Goal: Ask a question

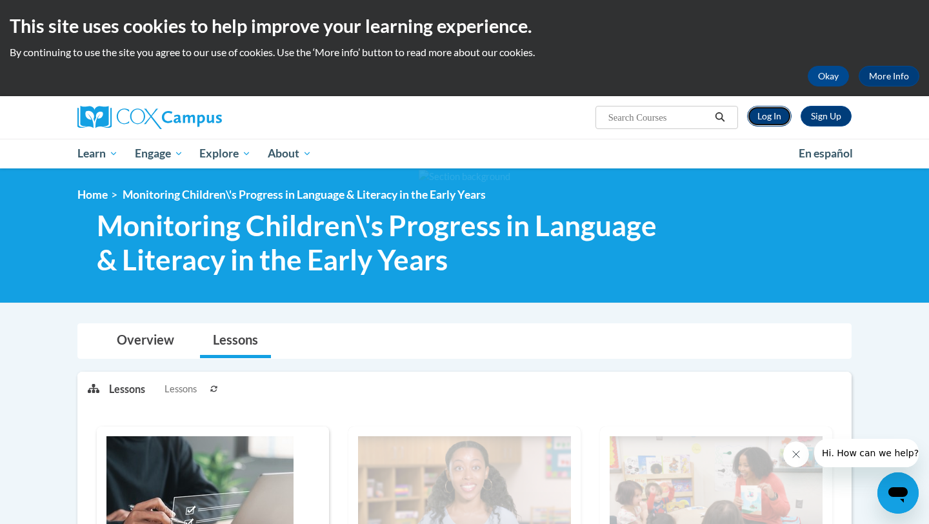
click at [770, 117] on link "Log In" at bounding box center [769, 116] width 45 height 21
click at [887, 75] on link "More Info" at bounding box center [889, 76] width 61 height 21
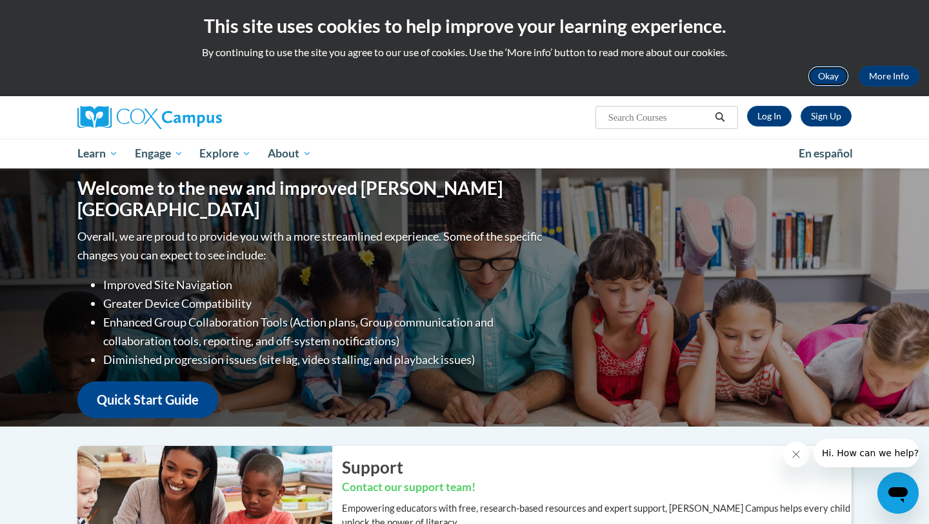
click at [820, 74] on button "Okay" at bounding box center [828, 76] width 41 height 21
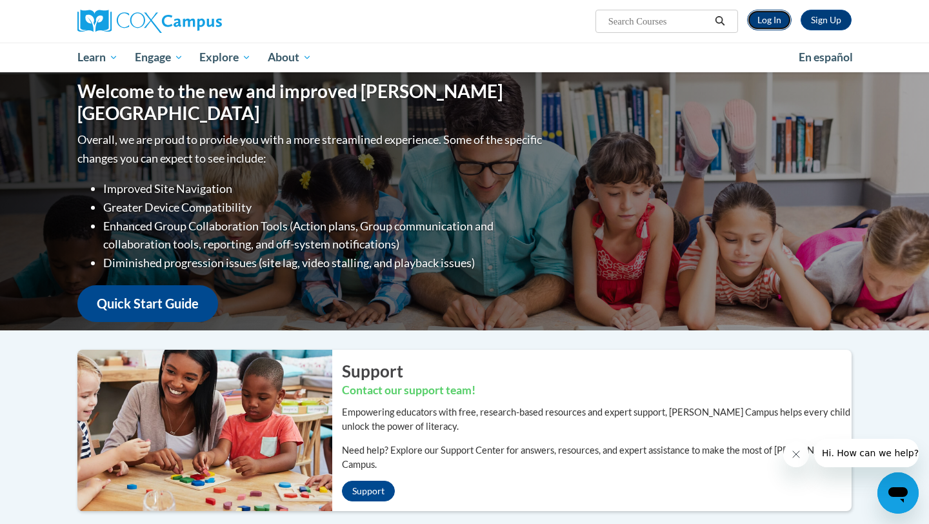
click at [767, 17] on link "Log In" at bounding box center [769, 20] width 45 height 21
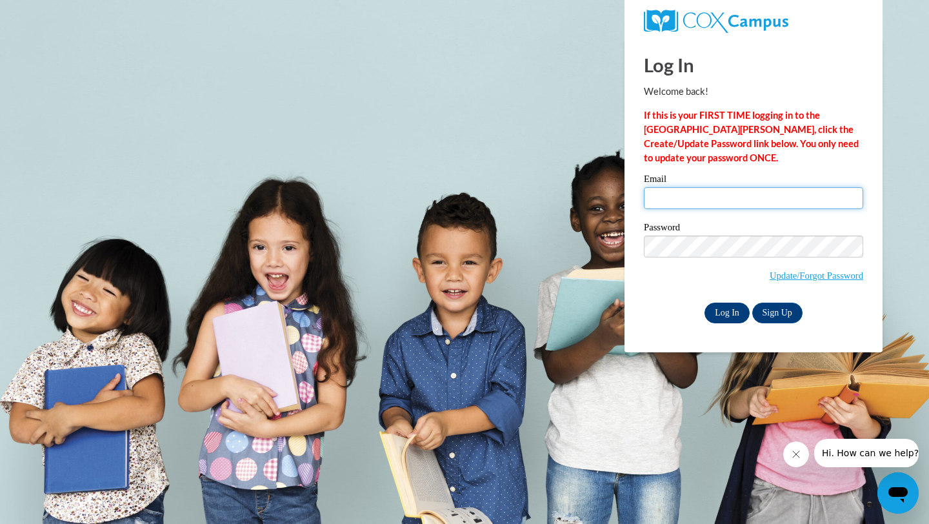
type input "[EMAIL_ADDRESS][DOMAIN_NAME]"
click at [731, 309] on input "Log In" at bounding box center [726, 313] width 45 height 21
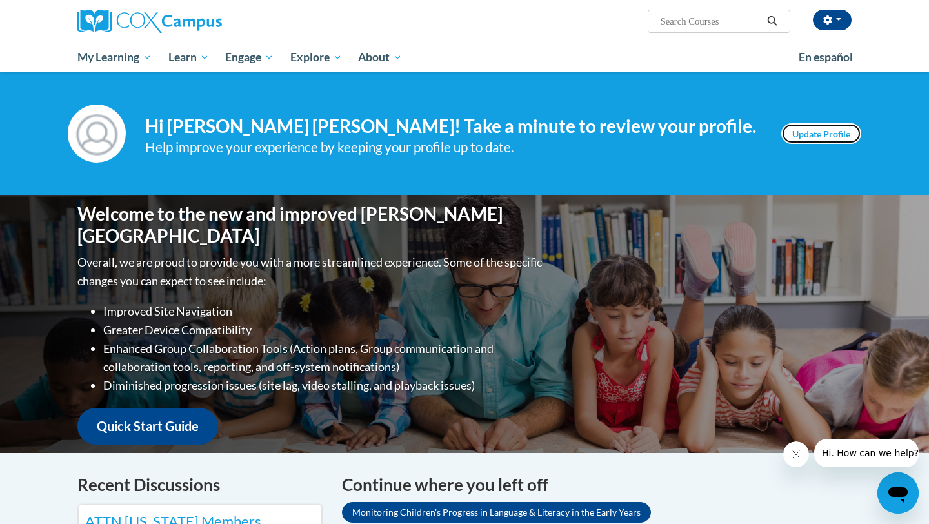
click at [823, 130] on link "Update Profile" at bounding box center [821, 133] width 80 height 21
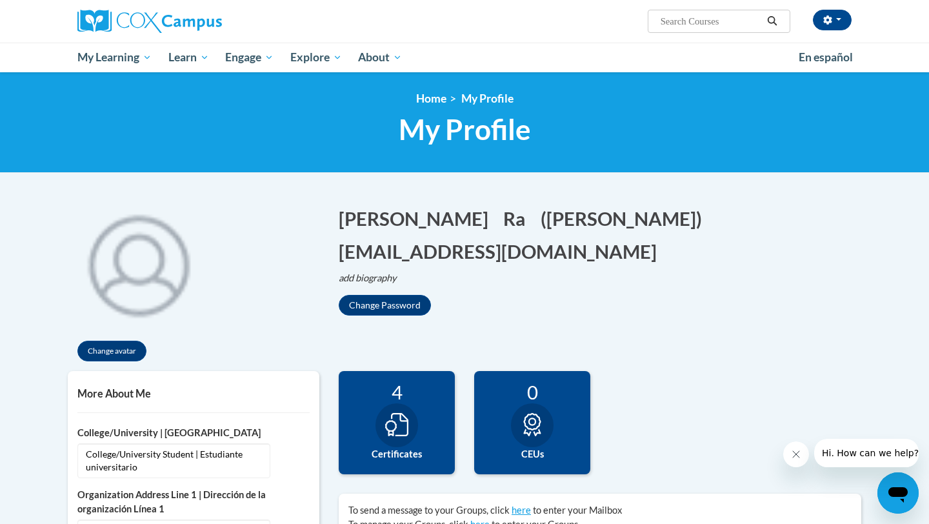
click at [903, 494] on icon "Open messaging window" at bounding box center [897, 494] width 19 height 15
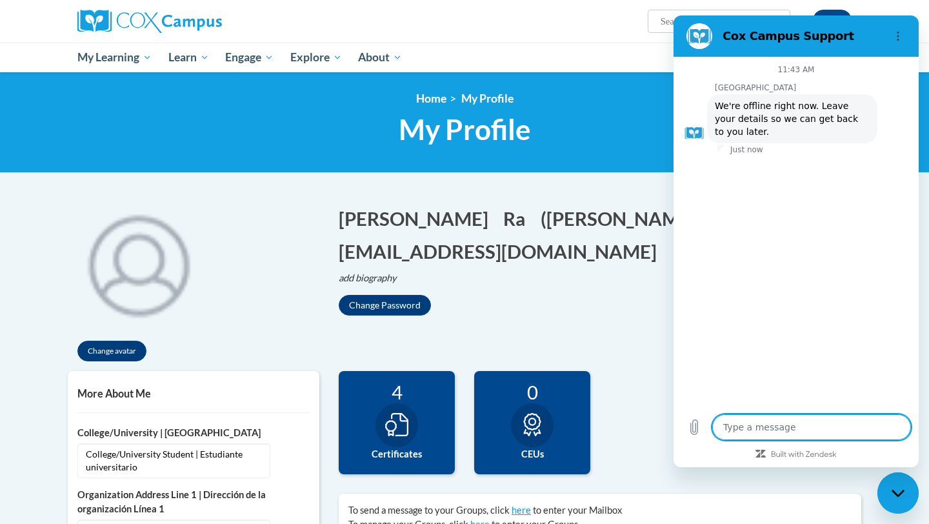
type textarea "x"
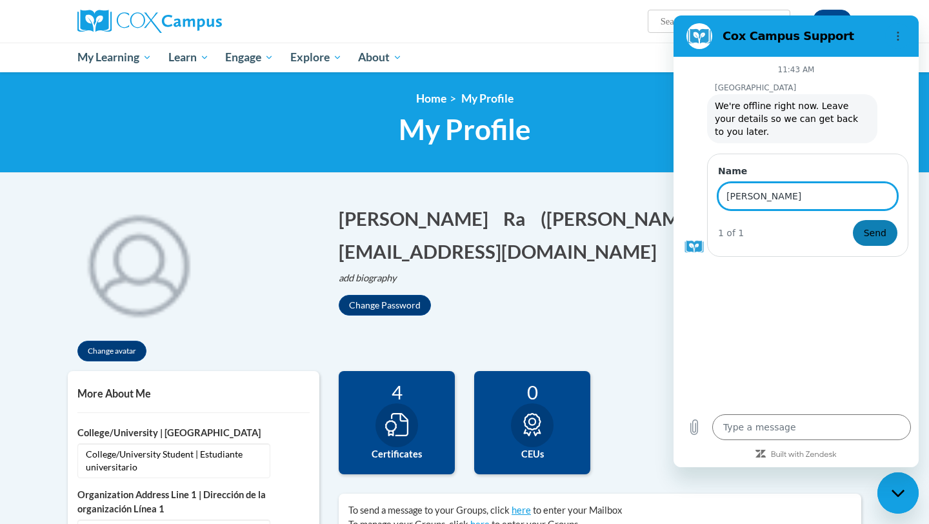
type input "[PERSON_NAME] [PERSON_NAME]"
click at [883, 235] on span "Send" at bounding box center [875, 232] width 23 height 15
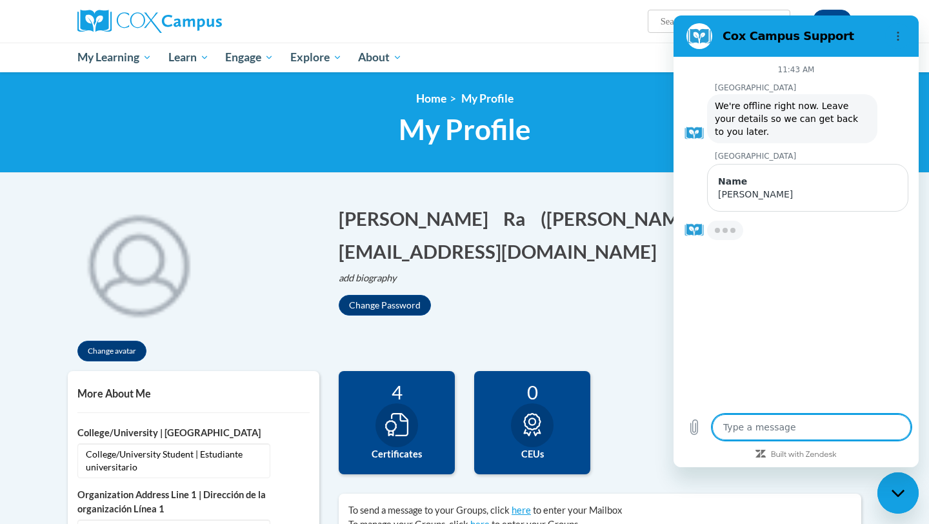
click at [803, 428] on textarea at bounding box center [811, 427] width 199 height 26
type textarea "x"
type textarea "I"
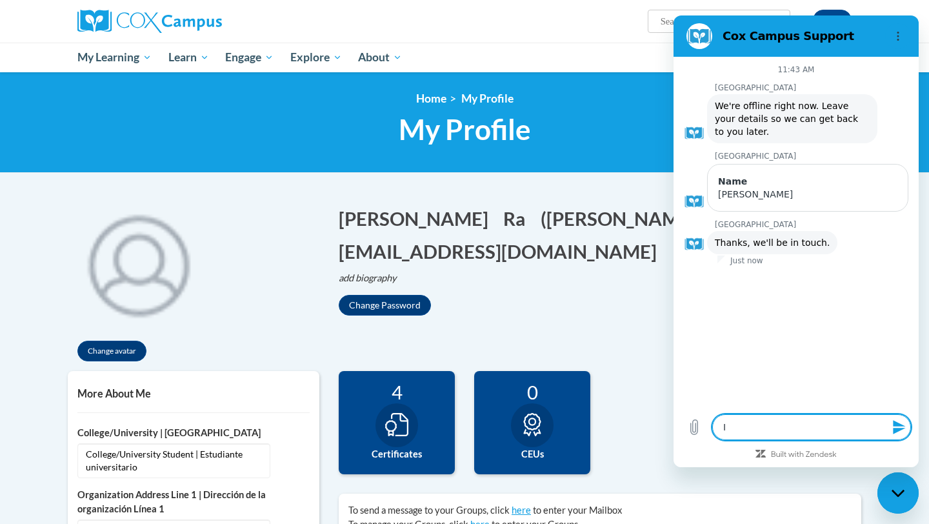
type textarea "x"
type textarea "I"
type textarea "x"
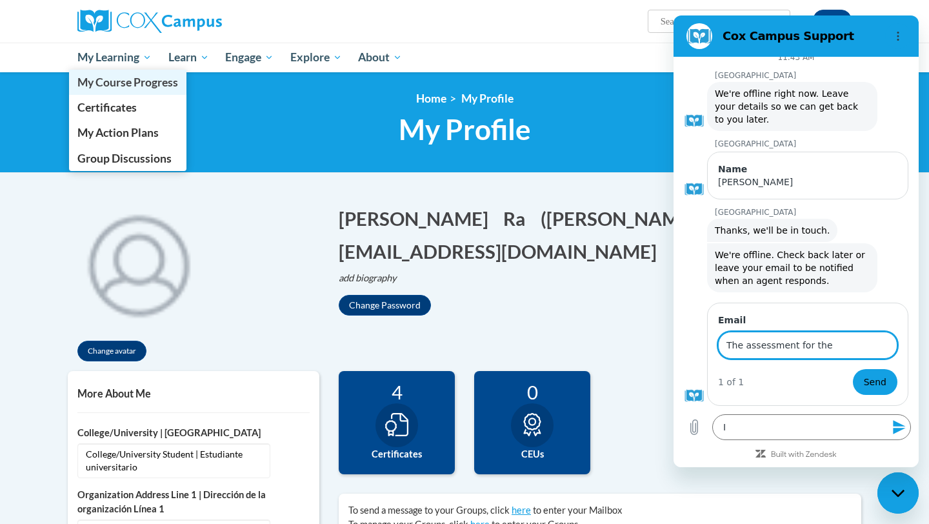
type input "The assessment for the"
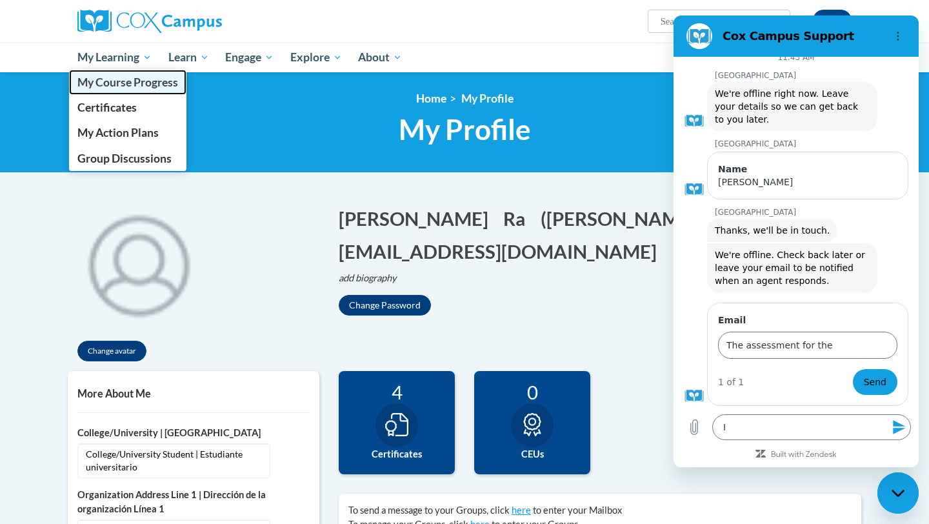
click at [141, 86] on span "My Course Progress" at bounding box center [127, 82] width 101 height 14
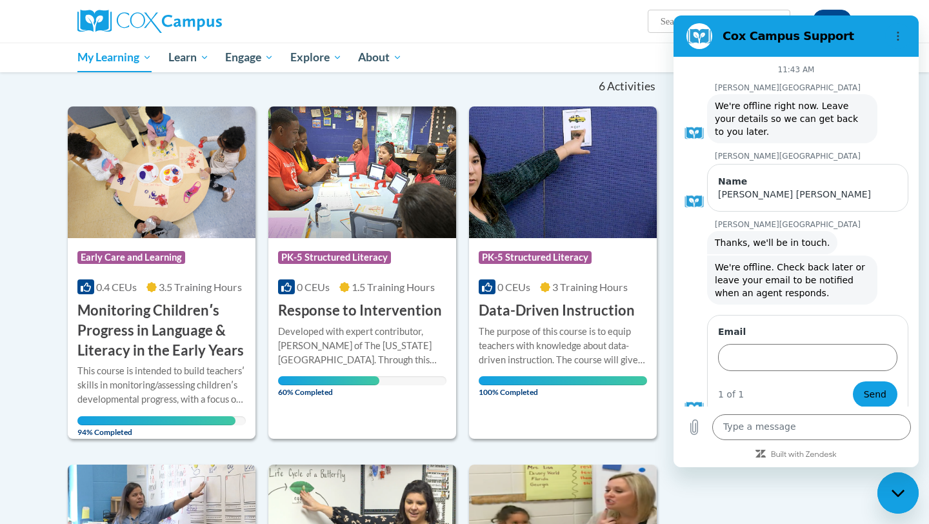
scroll to position [131, 0]
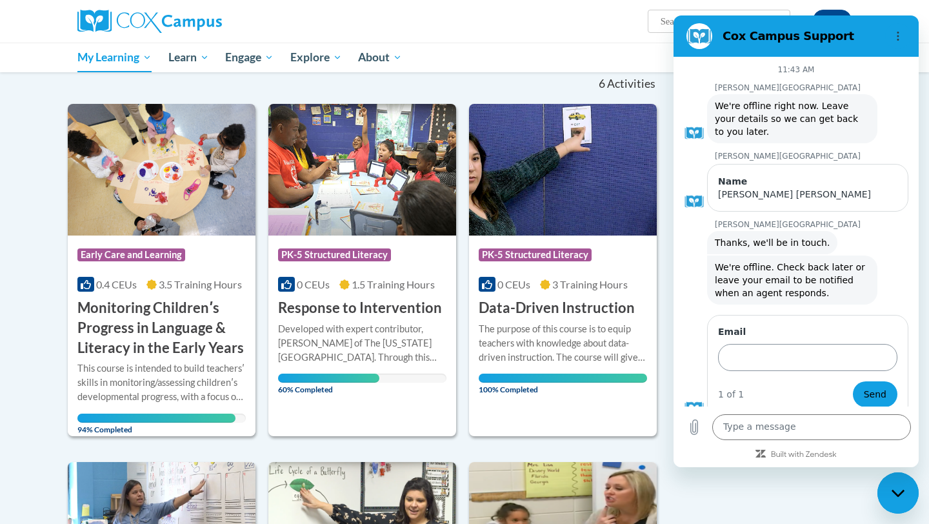
click at [785, 358] on input "Email" at bounding box center [807, 357] width 179 height 27
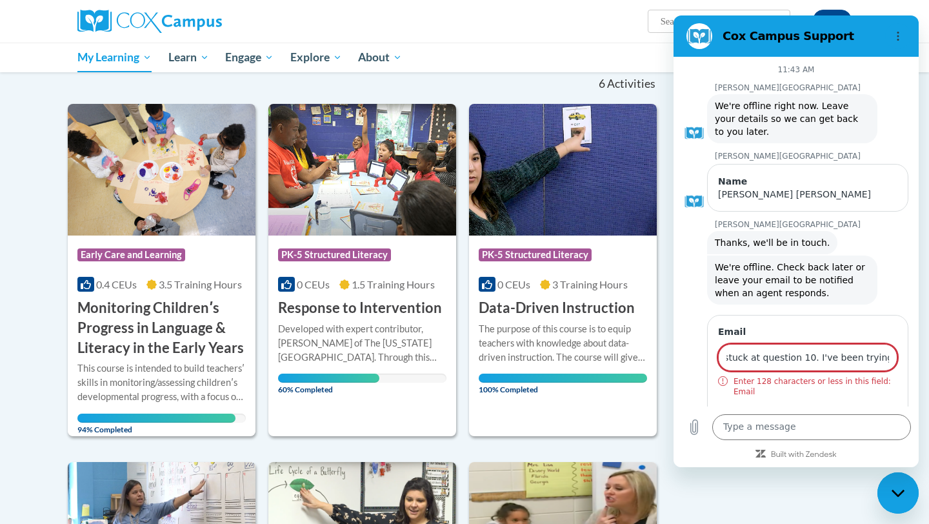
scroll to position [0, 438]
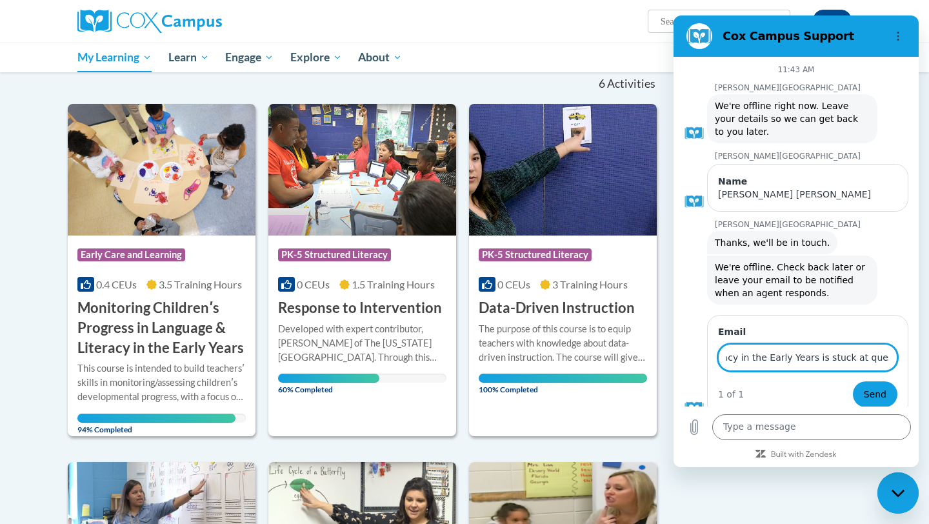
type input "The assessment for Monitoring Children's Progress in Language & Literacy in the…"
drag, startPoint x: 888, startPoint y: 357, endPoint x: 677, endPoint y: 346, distance: 211.9
click at [677, 346] on div "11:43 AM [PERSON_NAME][GEOGRAPHIC_DATA][PERSON_NAME] says: We're offline right …" at bounding box center [796, 232] width 245 height 350
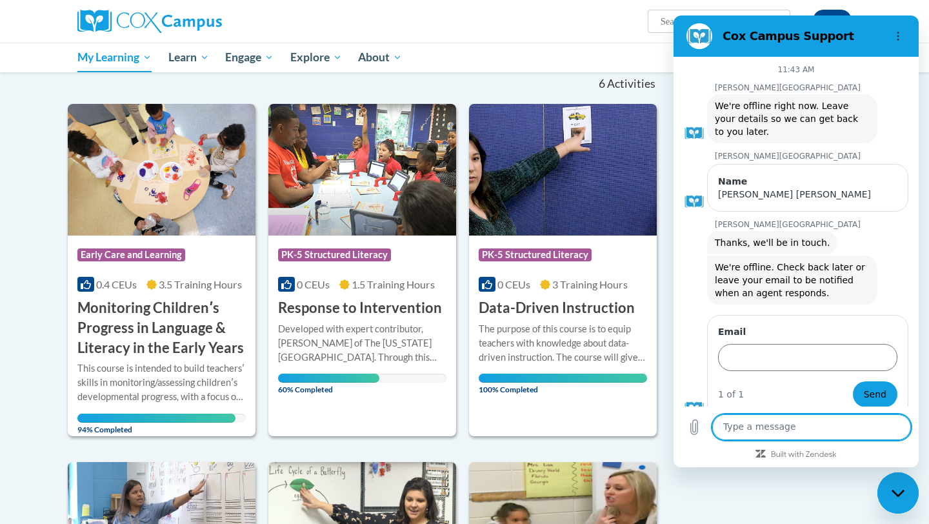
click at [763, 427] on textarea at bounding box center [811, 427] width 199 height 26
paste textarea "The assessment for Monitoring Children's Progress in Language & Literacy in the…"
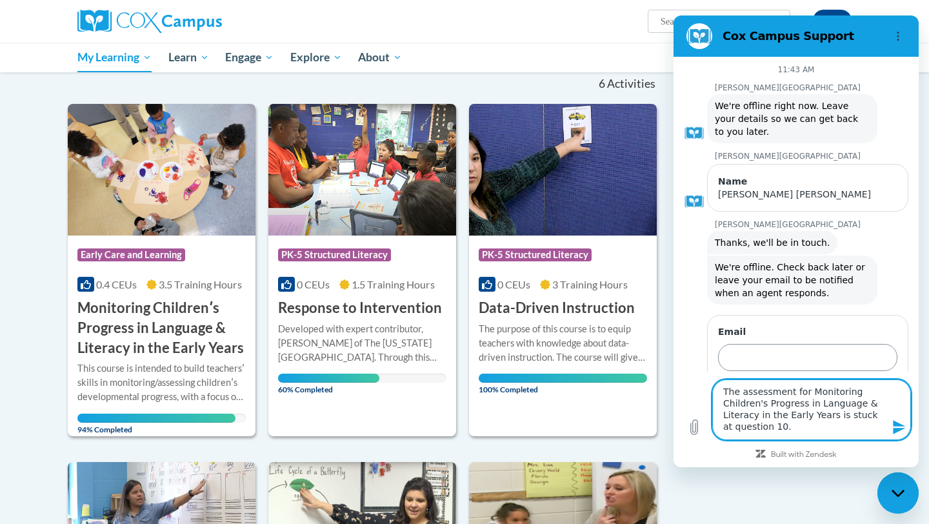
type textarea "The assessment for Monitoring Children's Progress in Language & Literacy in the…"
click at [766, 359] on input "Email" at bounding box center [807, 357] width 179 height 27
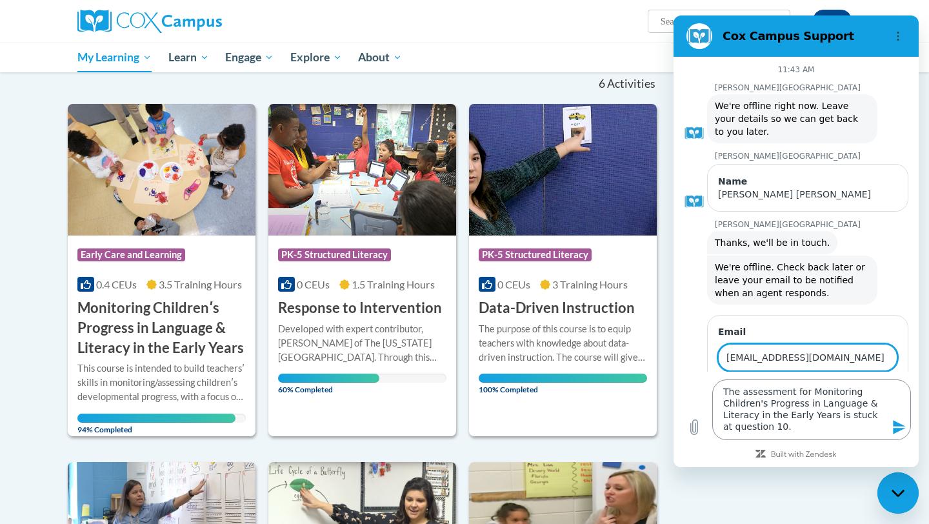
type input "[EMAIL_ADDRESS][DOMAIN_NAME]"
click at [840, 417] on textarea "The assessment for Monitoring Children's Progress in Language & Literacy in the…" at bounding box center [811, 409] width 199 height 61
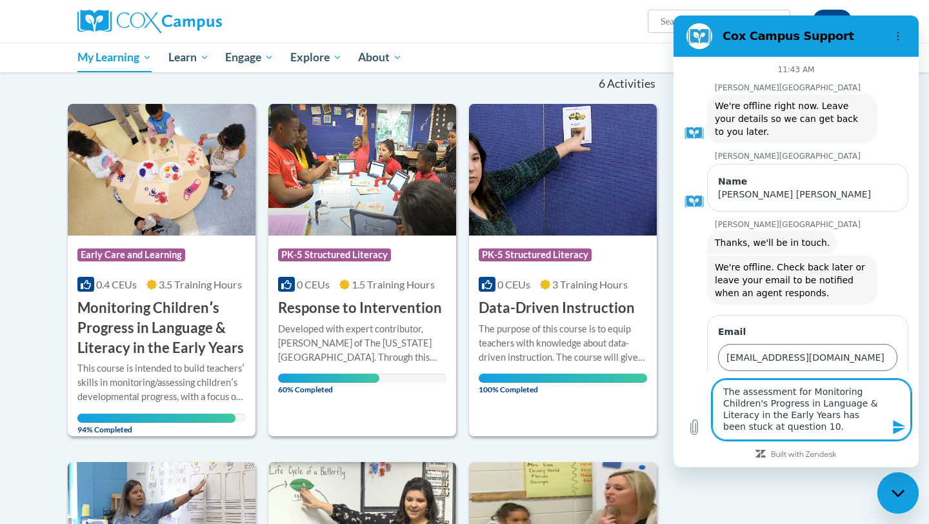
click at [818, 424] on textarea "The assessment for Monitoring Children's Progress in Language & Literacy in the…" at bounding box center [811, 409] width 199 height 61
drag, startPoint x: 830, startPoint y: 430, endPoint x: 719, endPoint y: 426, distance: 110.4
click at [719, 426] on textarea "The assessment for Monitoring Children's Progress in Language & Literacy in the…" at bounding box center [811, 404] width 199 height 72
type textarea "The assessment for Monitoring Children's Progress in Language & Literacy in the…"
click at [897, 427] on icon "Send message" at bounding box center [899, 426] width 15 height 15
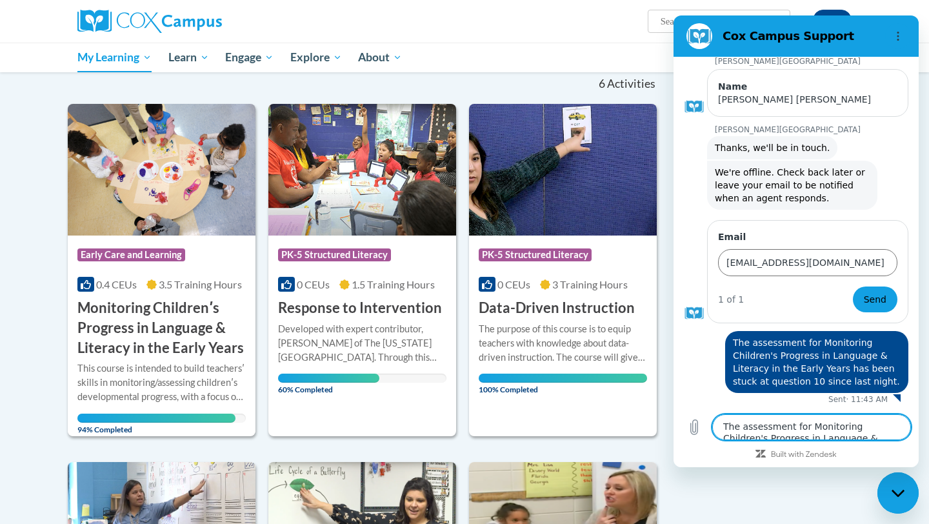
scroll to position [96, 0]
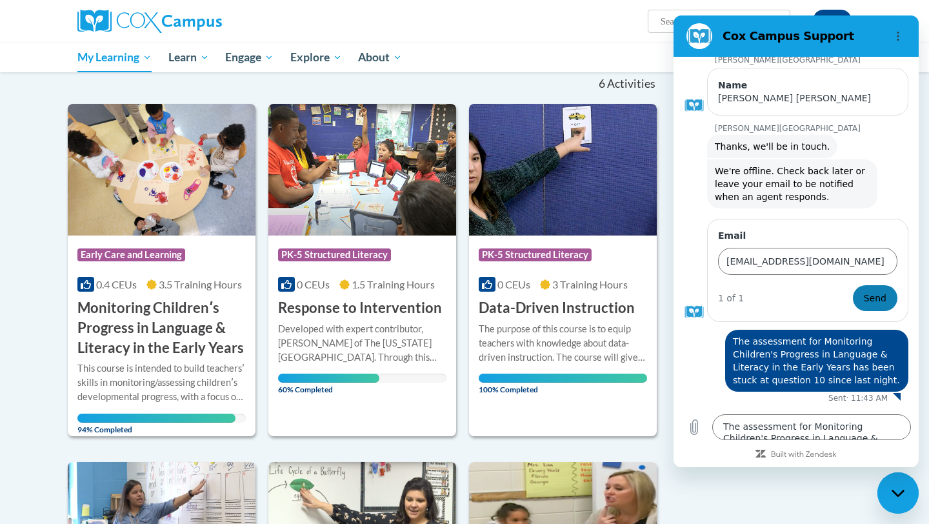
click at [870, 299] on span "Send" at bounding box center [875, 297] width 23 height 15
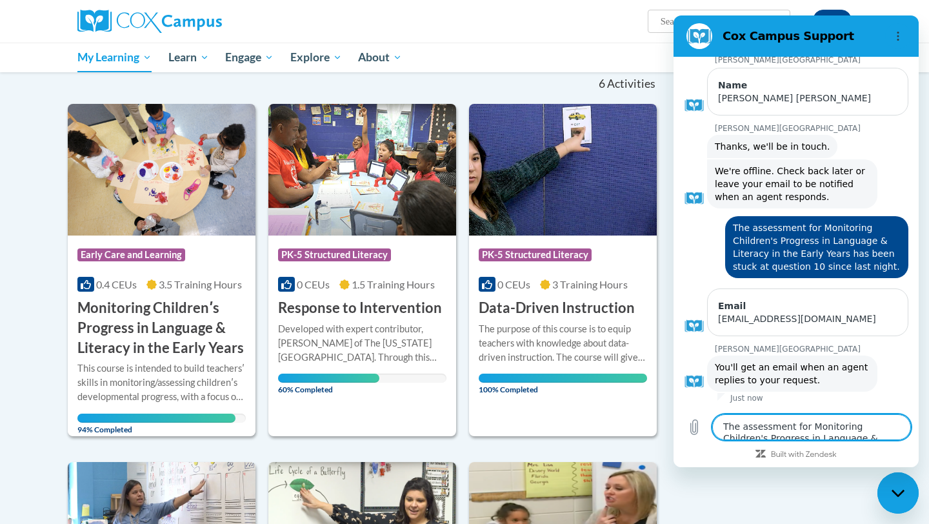
scroll to position [0, 0]
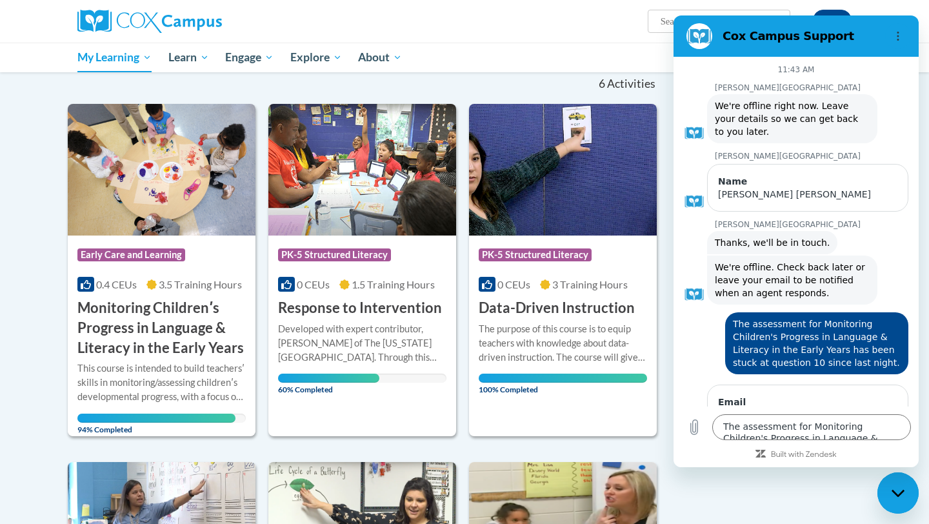
click at [899, 498] on div "Close messaging window" at bounding box center [898, 493] width 39 height 39
